Goal: Navigation & Orientation: Understand site structure

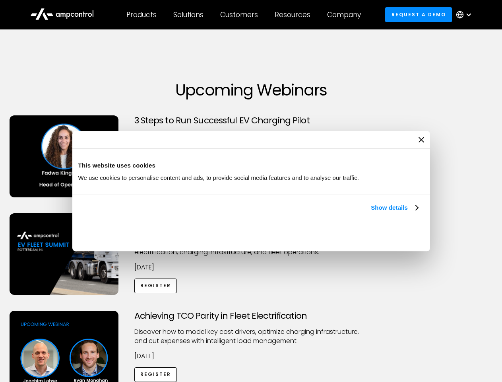
click at [371, 212] on link "Show details" at bounding box center [394, 208] width 47 height 10
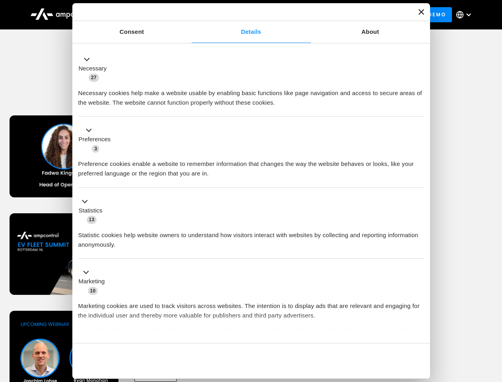
click at [419, 107] on div "Necessary cookies help make a website usable by enabling basic functions like p…" at bounding box center [251, 94] width 346 height 25
click at [494, 321] on div "Achieving TCO Parity in Fleet Electrification Discover how to model key cost dr…" at bounding box center [252, 373] width 500 height 125
click at [245, 15] on div "Customers" at bounding box center [239, 14] width 38 height 9
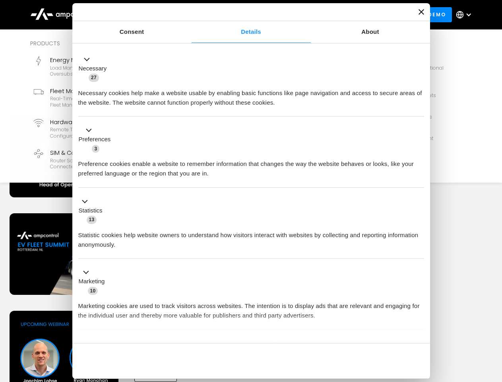
click at [141, 15] on div "Products" at bounding box center [142, 14] width 30 height 9
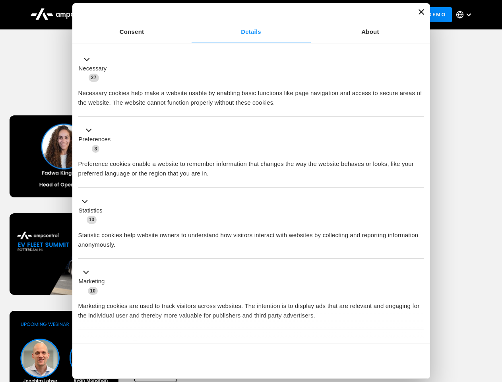
click at [189, 15] on div "Solutions" at bounding box center [188, 14] width 30 height 9
click at [241, 15] on div "Customers" at bounding box center [239, 14] width 38 height 9
click at [294, 15] on div "Resources" at bounding box center [293, 14] width 36 height 9
click at [347, 15] on div "Company" at bounding box center [344, 14] width 34 height 9
click at [466, 15] on div at bounding box center [469, 15] width 6 height 6
